Goal: Browse casually: Explore the website without a specific task or goal

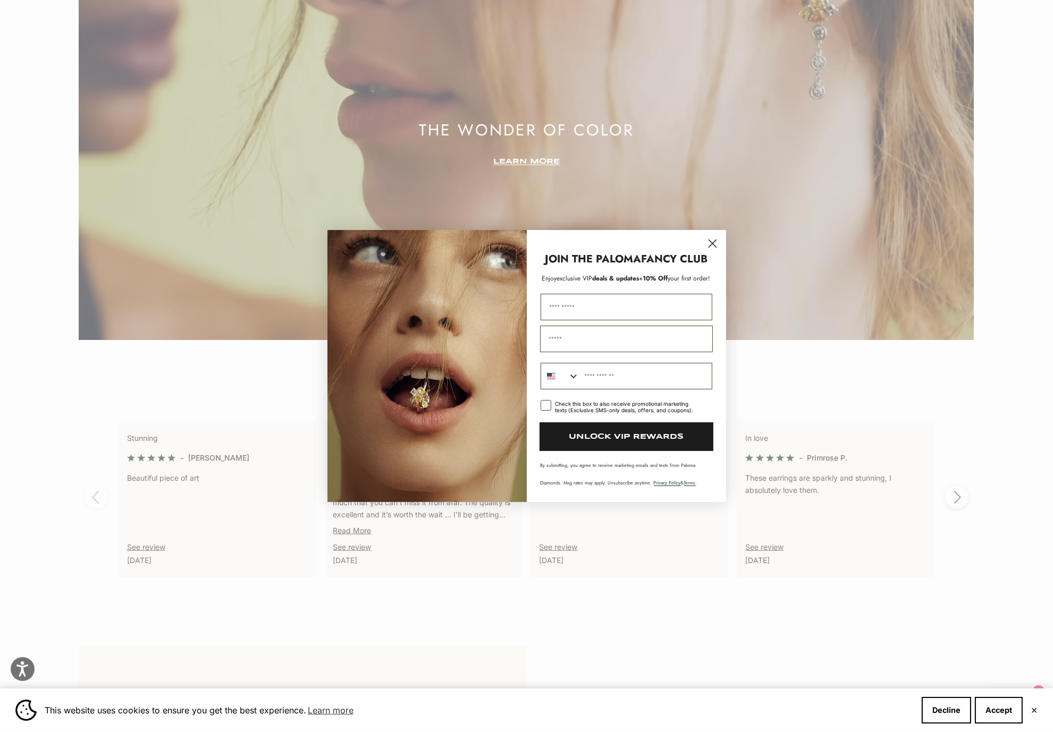
scroll to position [2238, 0]
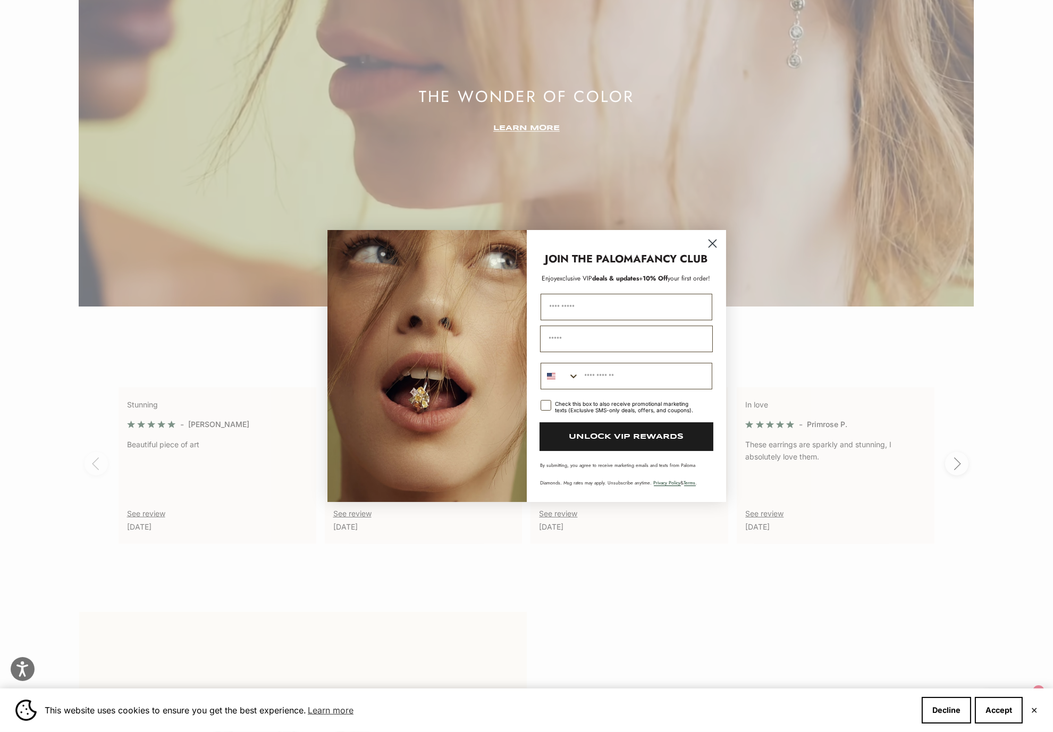
click at [713, 245] on icon "Close dialog" at bounding box center [712, 243] width 7 height 7
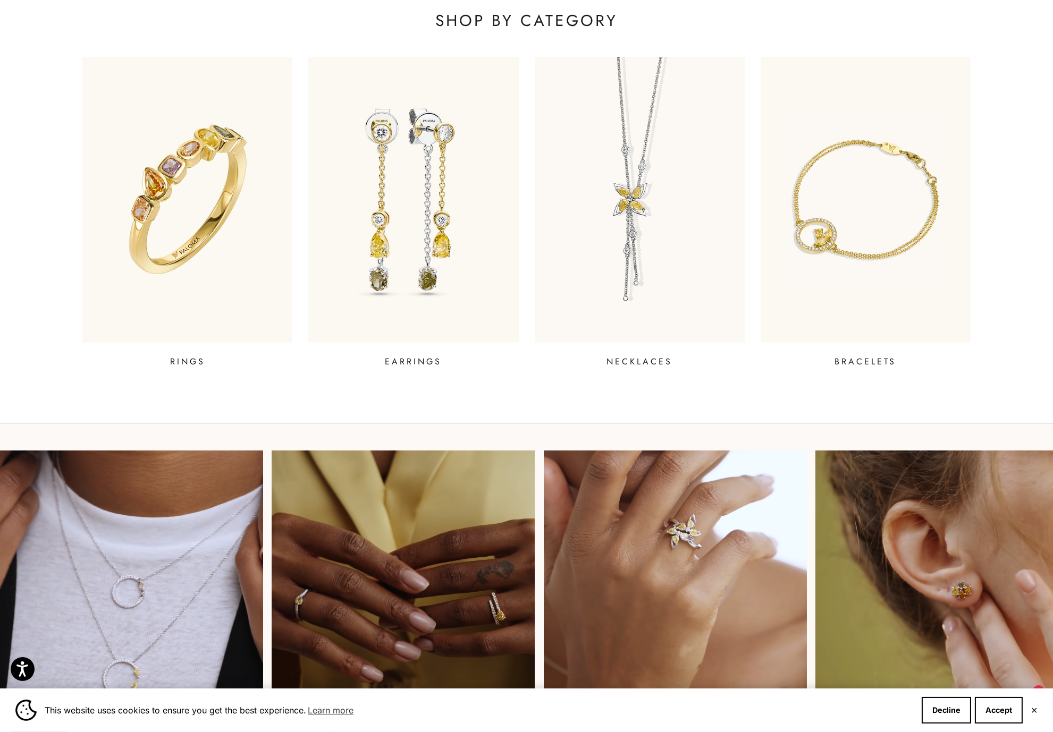
scroll to position [0, 0]
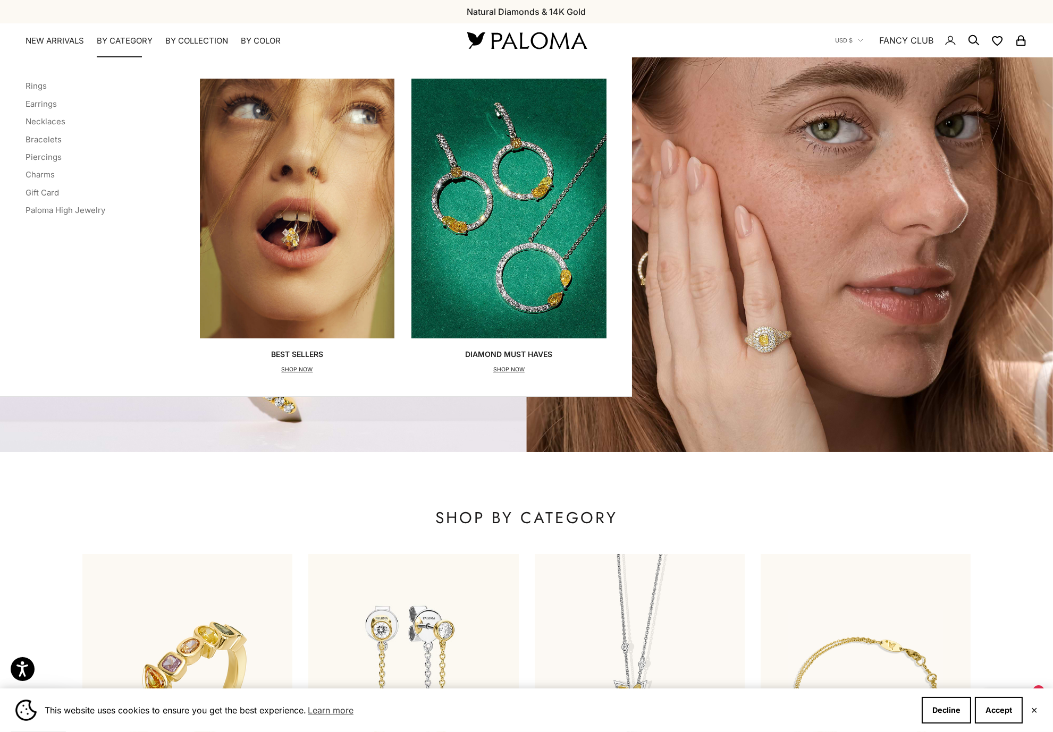
click at [340, 297] on img "Primary navigation" at bounding box center [297, 209] width 195 height 260
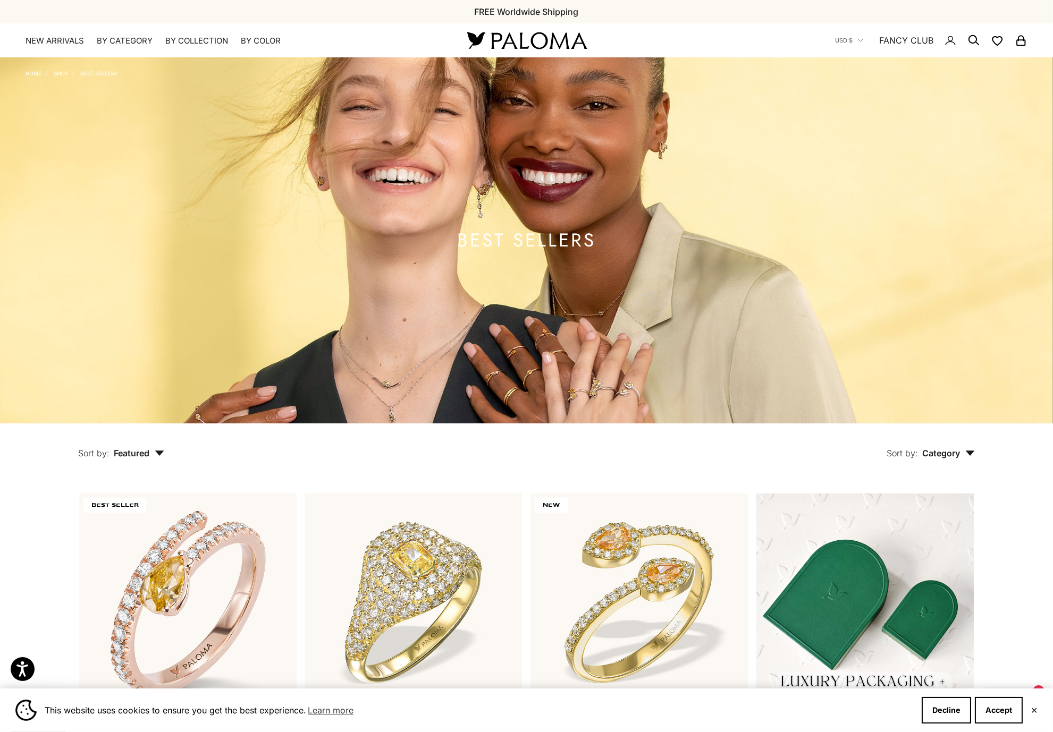
click at [534, 49] on img at bounding box center [527, 40] width 128 height 22
